Goal: Information Seeking & Learning: Learn about a topic

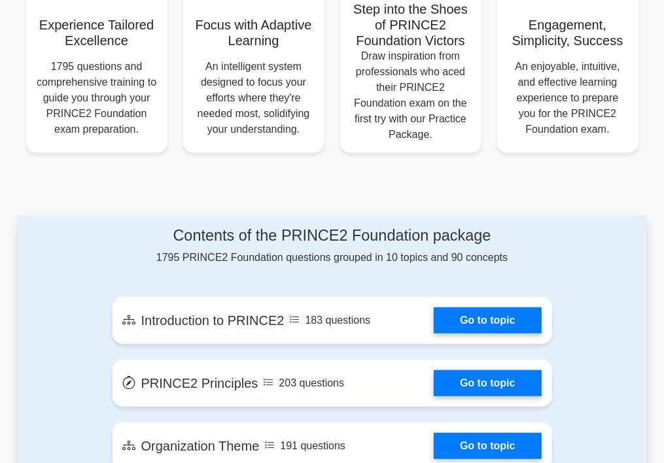
scroll to position [524, 0]
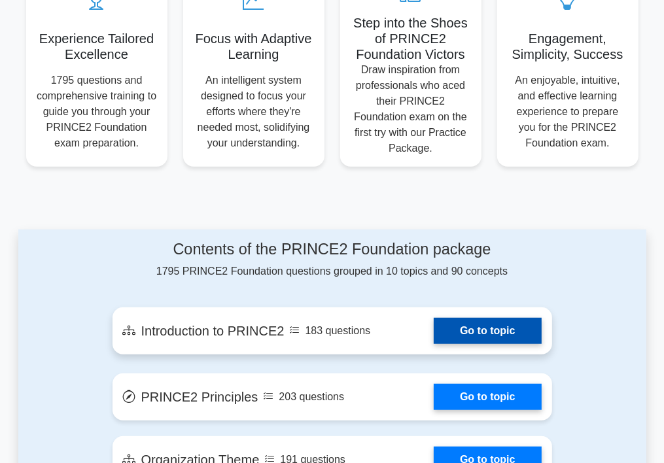
click at [444, 321] on link "Go to topic" at bounding box center [487, 331] width 107 height 26
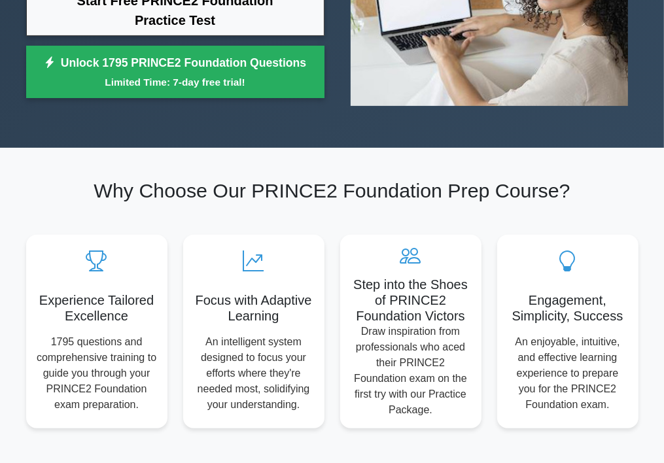
scroll to position [0, 0]
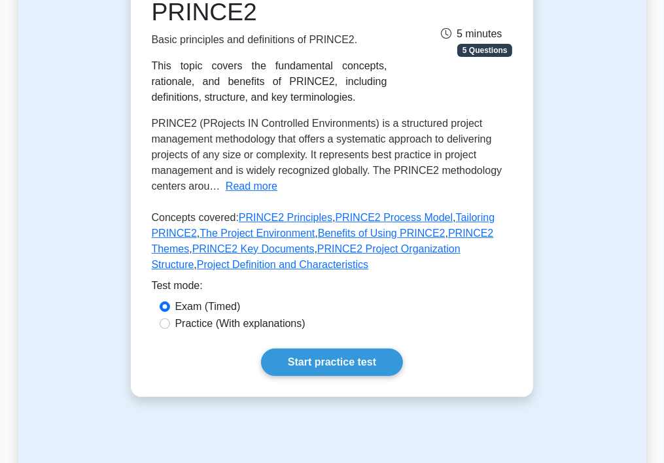
scroll to position [262, 0]
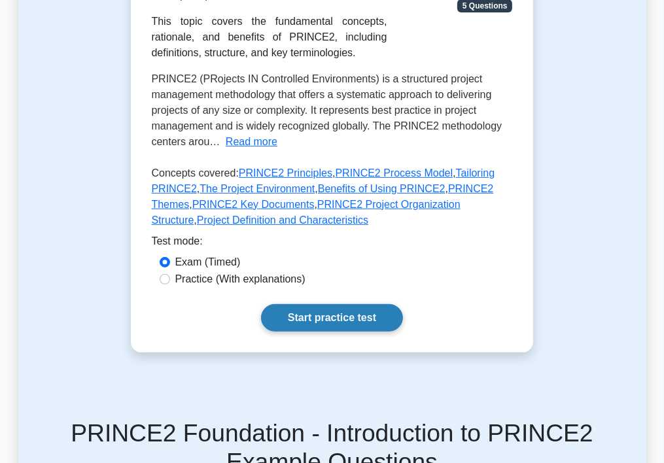
click at [318, 323] on link "Start practice test" at bounding box center [332, 317] width 142 height 27
